Goal: Transaction & Acquisition: Subscribe to service/newsletter

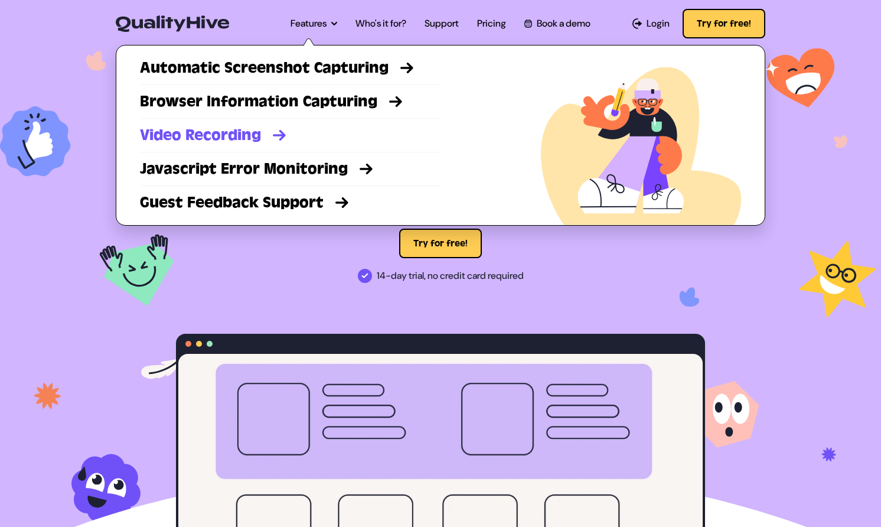
click at [263, 133] on link "Video Recording" at bounding box center [290, 135] width 300 height 21
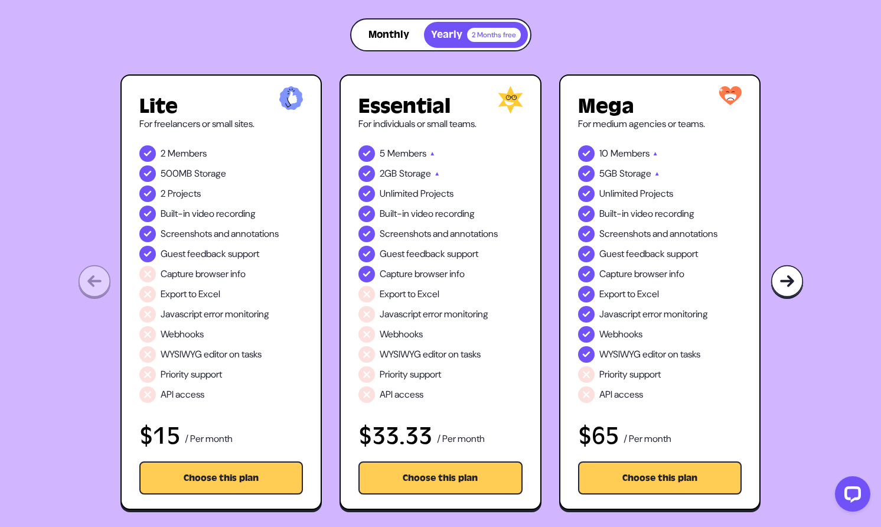
click at [375, 31] on button "Monthly" at bounding box center [389, 35] width 70 height 26
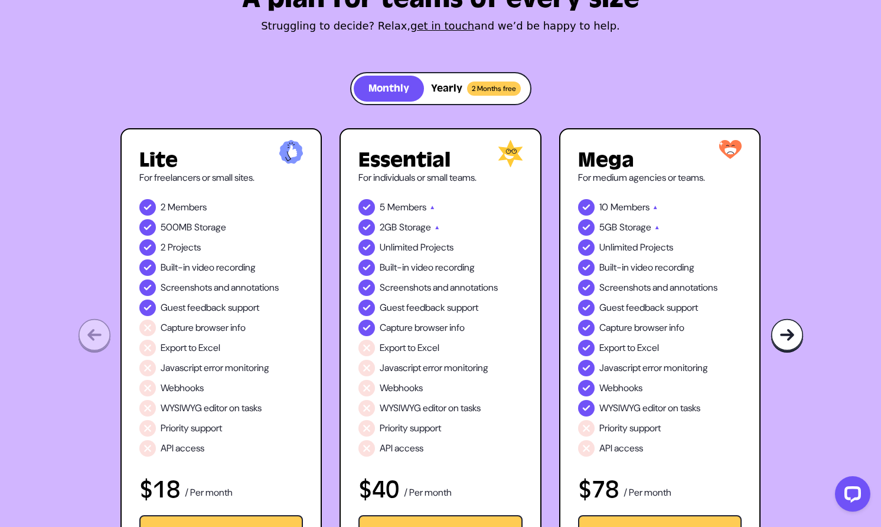
scroll to position [113, 0]
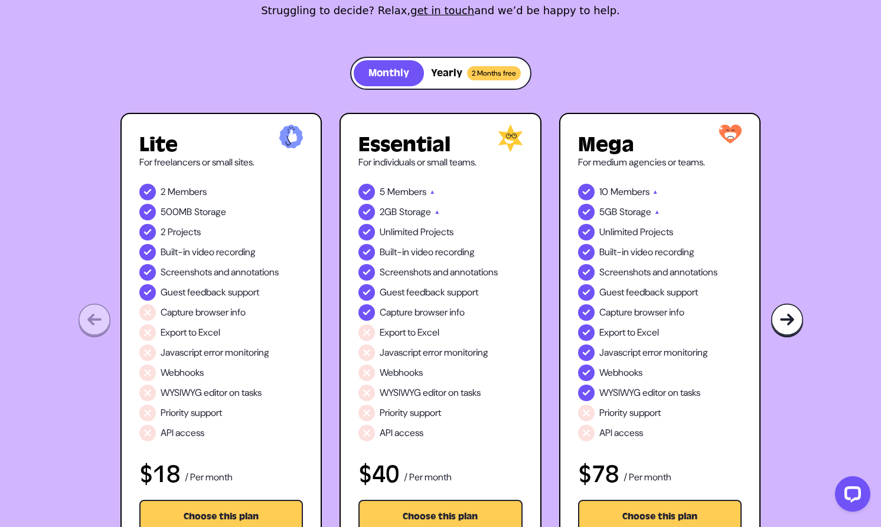
click at [782, 316] on img at bounding box center [786, 320] width 33 height 35
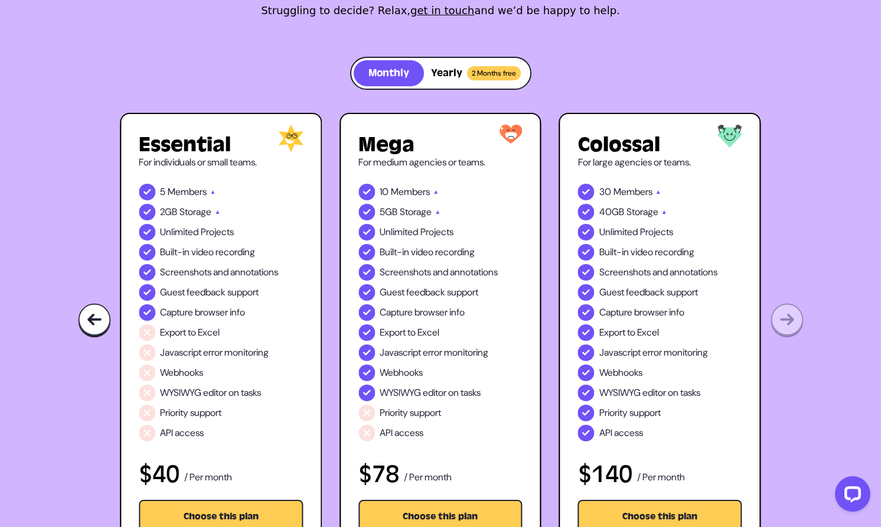
click at [800, 326] on div "A plan for teams of every size Struggling to decide? Relax, get in touch and we…" at bounding box center [440, 242] width 881 height 620
click at [106, 324] on img at bounding box center [94, 320] width 33 height 35
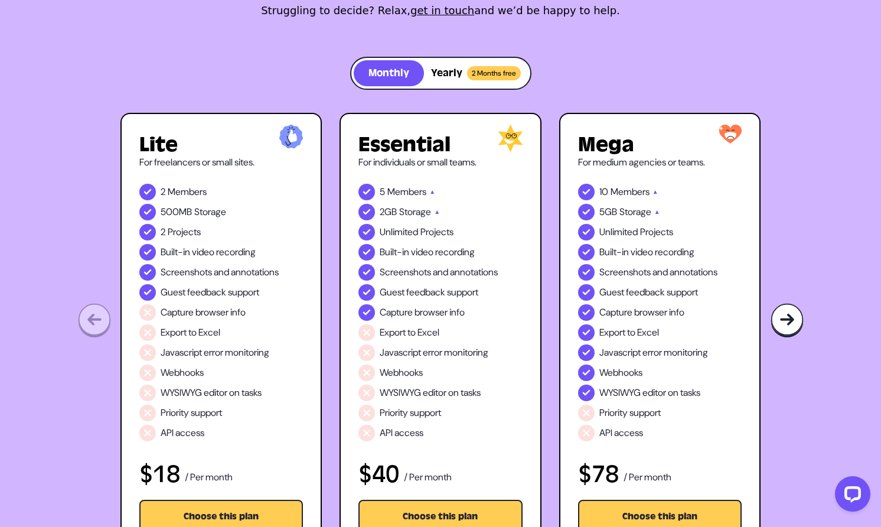
scroll to position [0, 0]
